Goal: Task Accomplishment & Management: Manage account settings

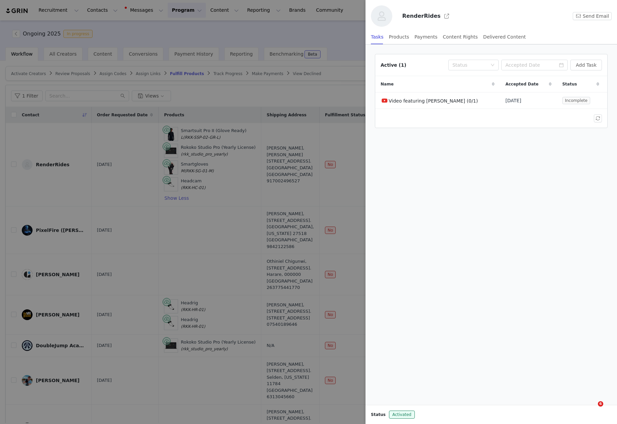
click at [251, 186] on div at bounding box center [308, 212] width 617 height 424
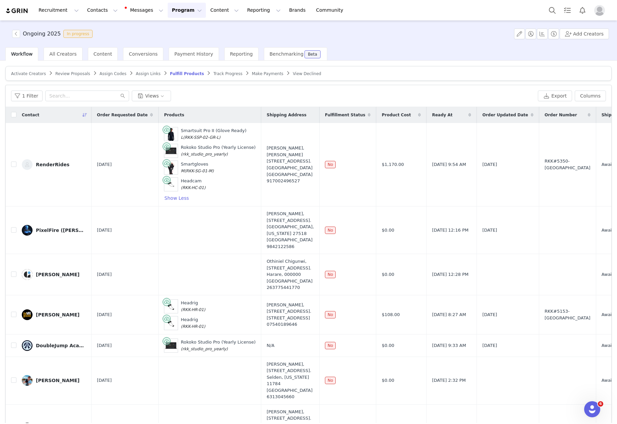
click at [220, 74] on span "Track Progress" at bounding box center [227, 73] width 29 height 5
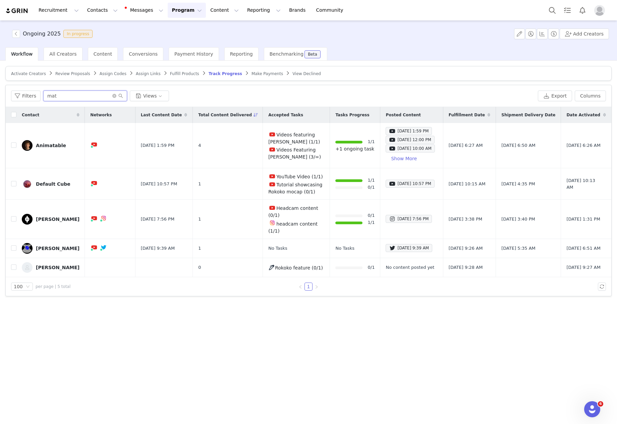
click at [101, 95] on input "mat" at bounding box center [85, 95] width 84 height 11
click at [100, 95] on input "mat" at bounding box center [85, 95] width 84 height 11
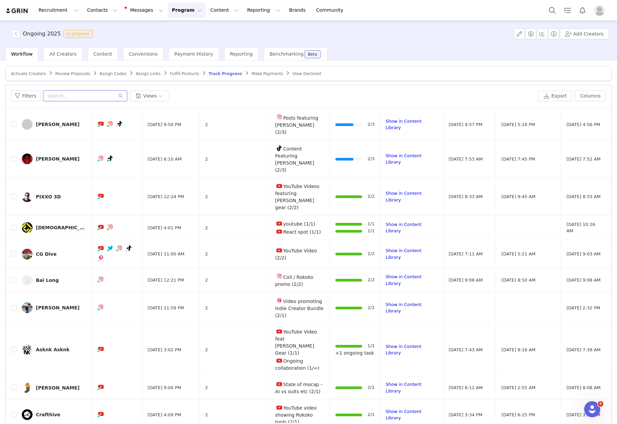
scroll to position [2182, 0]
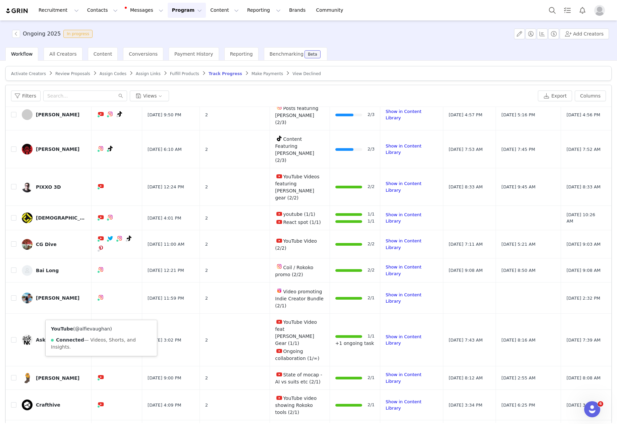
click at [100, 328] on link "@alfievaughan" at bounding box center [92, 328] width 35 height 5
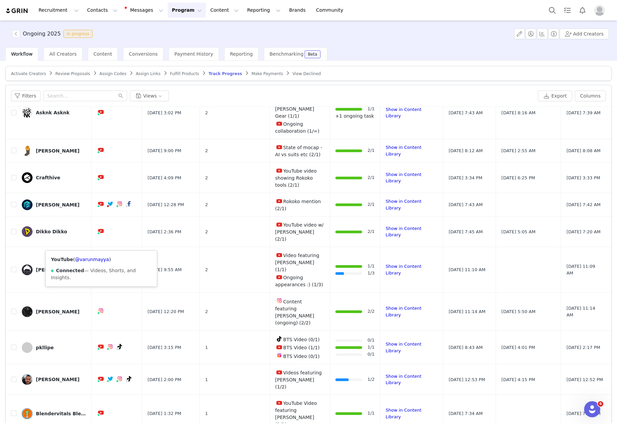
scroll to position [2469, 0]
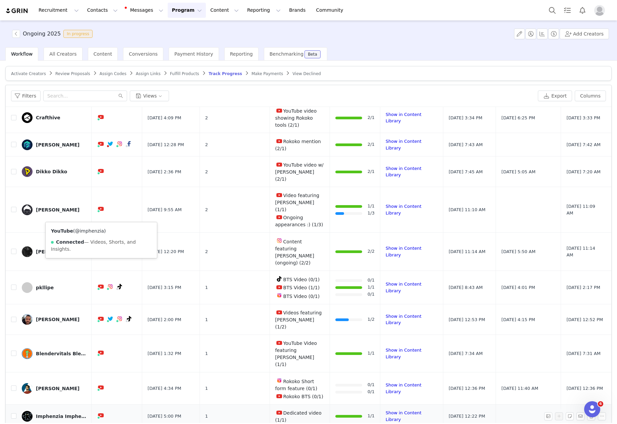
click at [95, 231] on link "@imphenzia" at bounding box center [89, 230] width 29 height 5
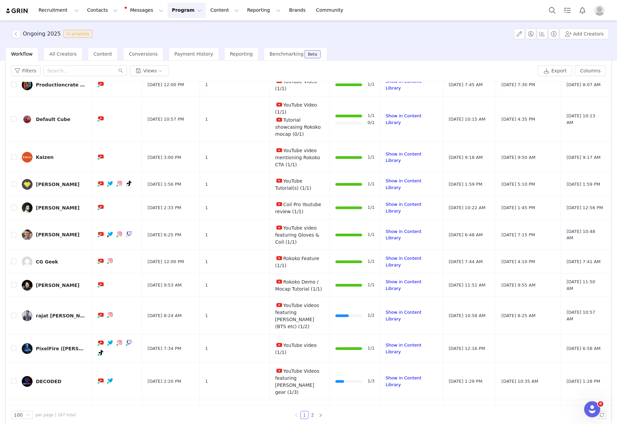
scroll to position [32, 0]
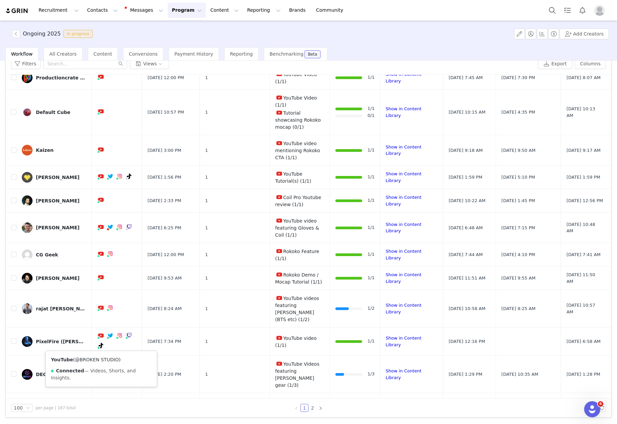
click at [98, 361] on link "@BROKEN STUDIO" at bounding box center [97, 359] width 44 height 5
click at [310, 409] on link "2" at bounding box center [312, 407] width 7 height 7
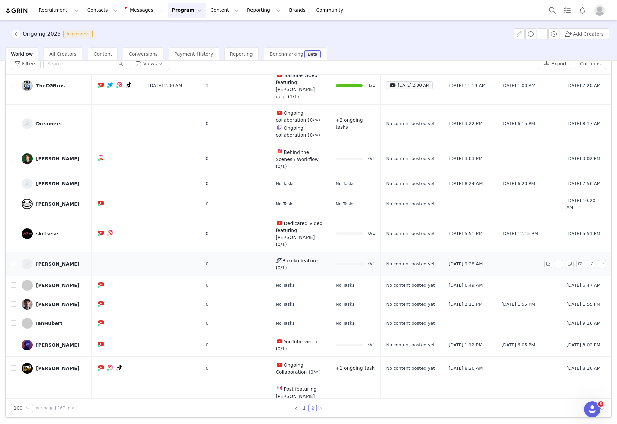
scroll to position [99, 0]
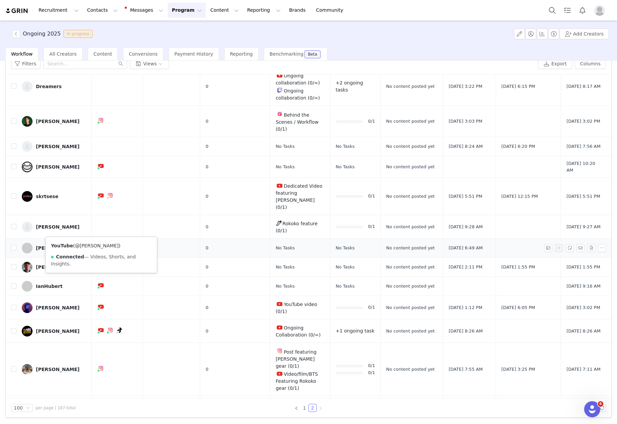
click at [99, 246] on link "@[PERSON_NAME]" at bounding box center [97, 245] width 44 height 5
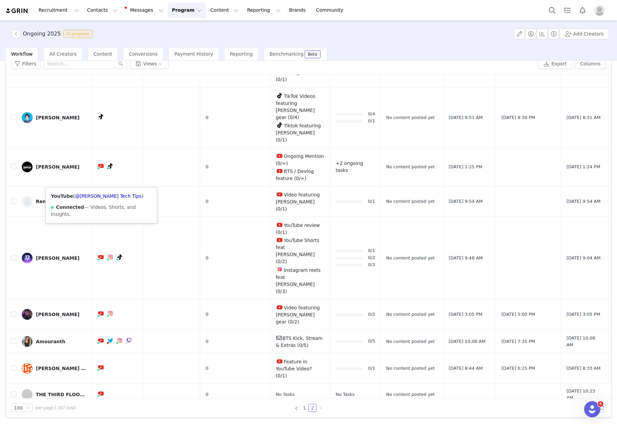
scroll to position [1653, 0]
click at [96, 279] on link "@[PERSON_NAME]" at bounding box center [97, 277] width 44 height 5
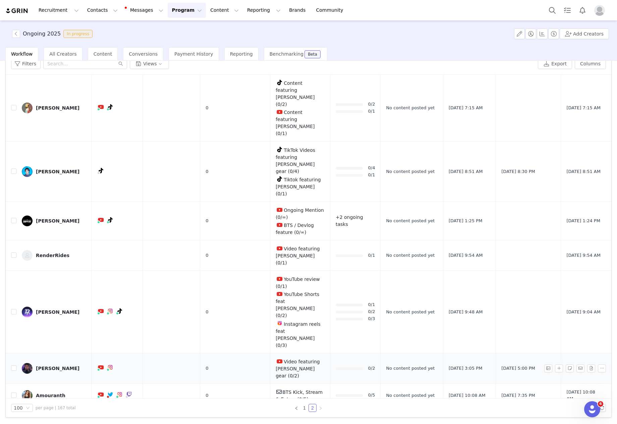
scroll to position [1598, 0]
click at [97, 198] on link "@[PERSON_NAME]" at bounding box center [97, 199] width 44 height 5
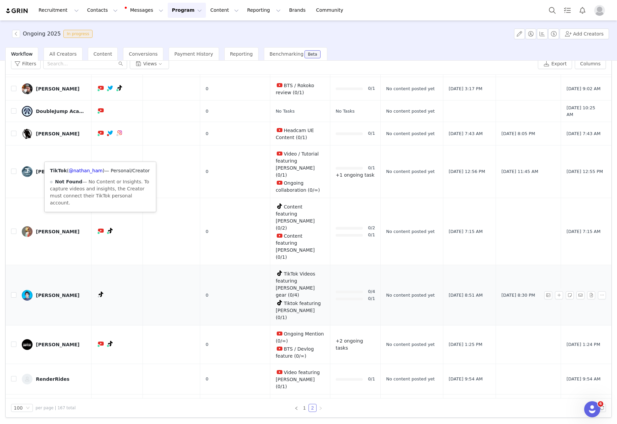
scroll to position [1252, 0]
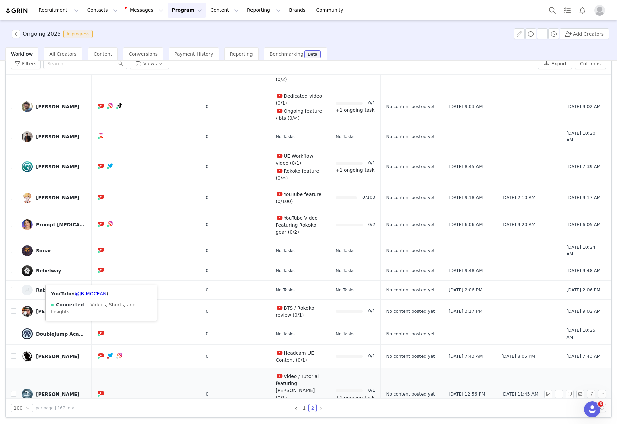
click at [97, 290] on div "YouTube ( @JB MOCEAN ) Connected — Videos, Shorts, and Insights." at bounding box center [101, 303] width 111 height 36
click at [96, 292] on link "@JB MOCEAN" at bounding box center [90, 293] width 31 height 5
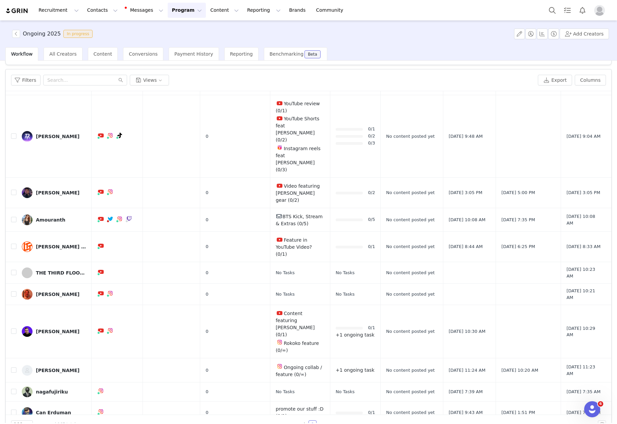
scroll to position [32, 0]
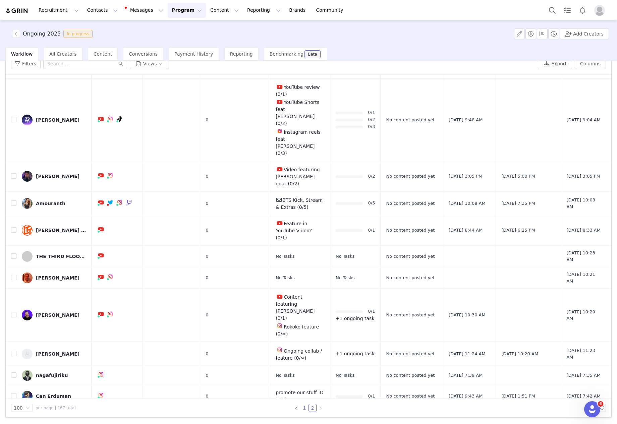
click at [301, 405] on link "1" at bounding box center [304, 407] width 7 height 7
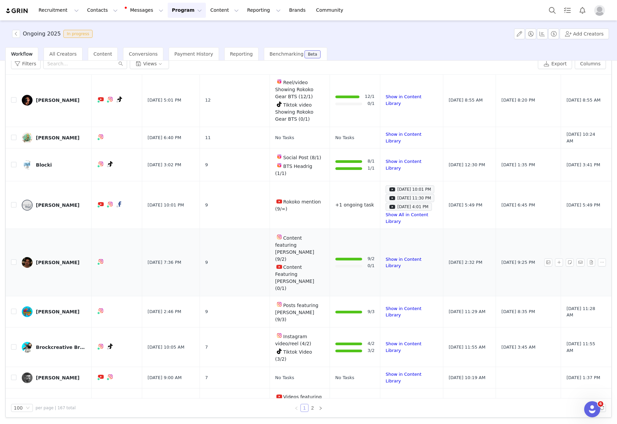
scroll to position [433, 0]
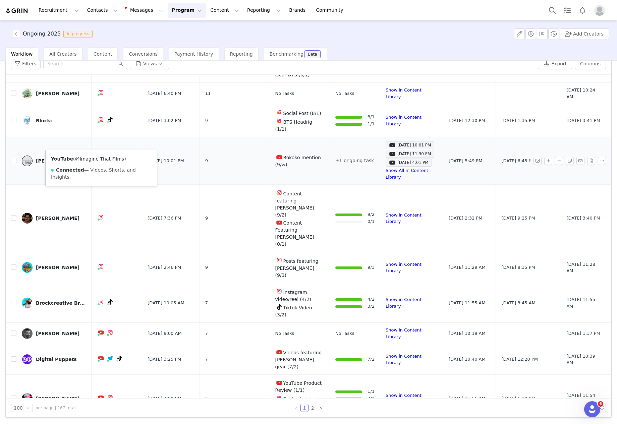
click at [101, 158] on link "@Imagine That Films" at bounding box center [99, 158] width 49 height 5
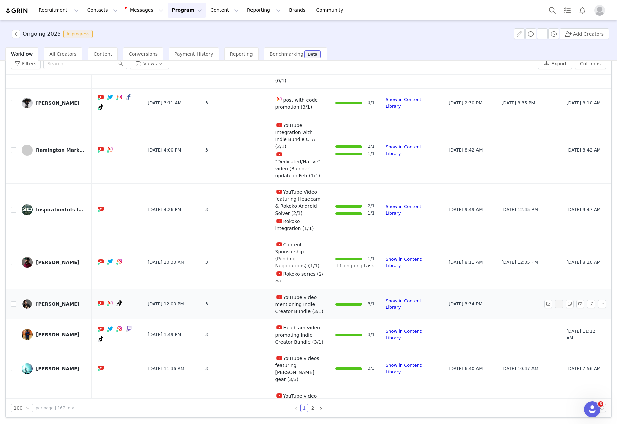
scroll to position [1443, 0]
click at [93, 223] on link "@[PERSON_NAME]." at bounding box center [97, 222] width 45 height 5
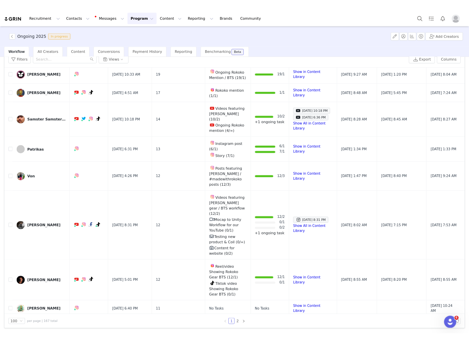
scroll to position [0, 0]
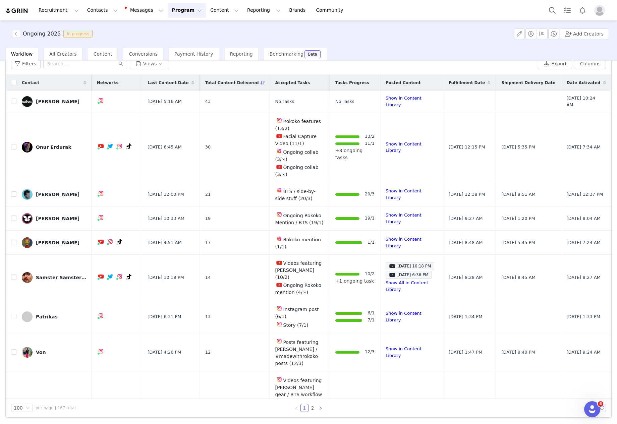
click at [181, 13] on button "Program Program" at bounding box center [187, 10] width 38 height 15
click at [183, 34] on link "Activations" at bounding box center [183, 29] width 53 height 12
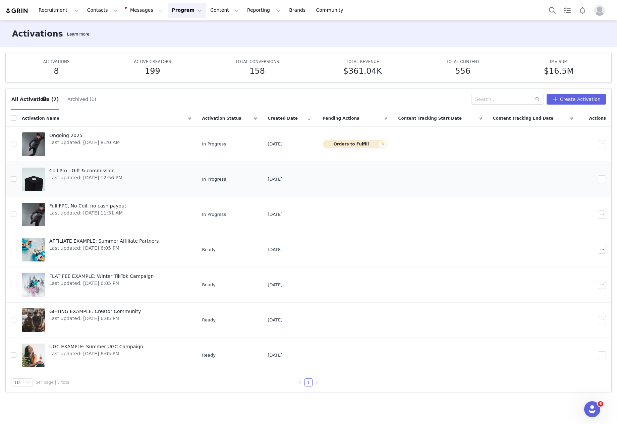
click at [120, 173] on span "Coil Pro - Gift & commission" at bounding box center [85, 170] width 73 height 7
